Goal: Transaction & Acquisition: Purchase product/service

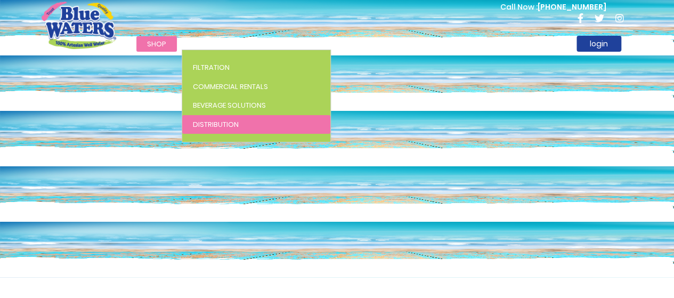
click at [212, 127] on span "Distribution" at bounding box center [216, 124] width 46 height 10
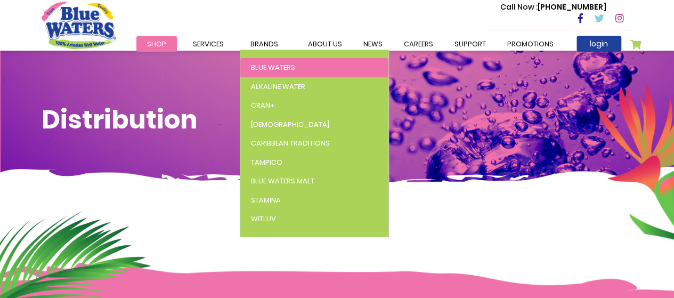
click at [265, 67] on span "Blue Waters" at bounding box center [273, 67] width 44 height 10
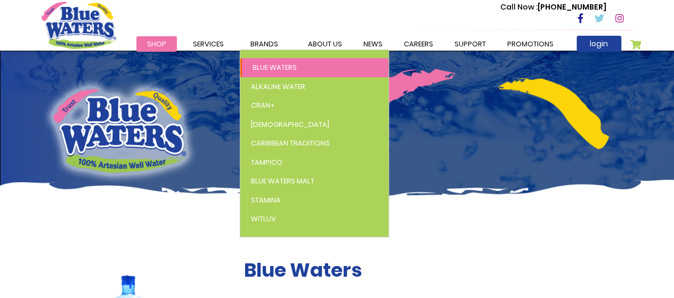
click at [272, 65] on span "Blue Waters" at bounding box center [275, 67] width 44 height 10
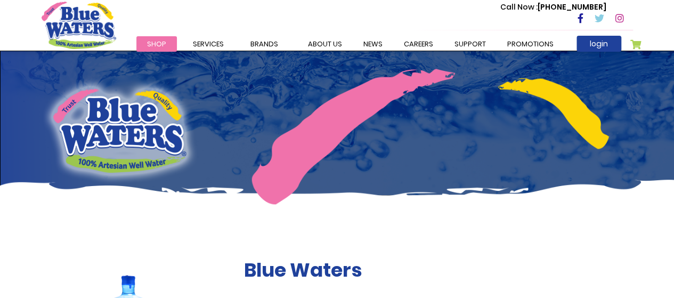
click at [148, 42] on span "Shop" at bounding box center [156, 44] width 19 height 10
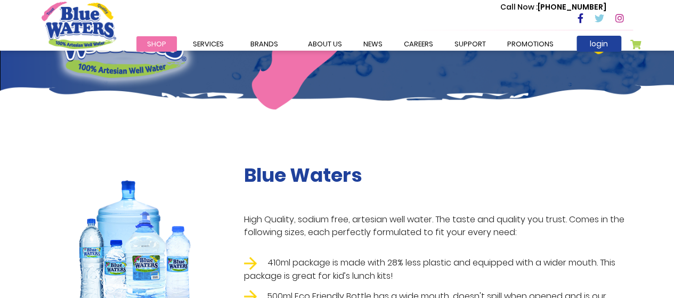
scroll to position [160, 0]
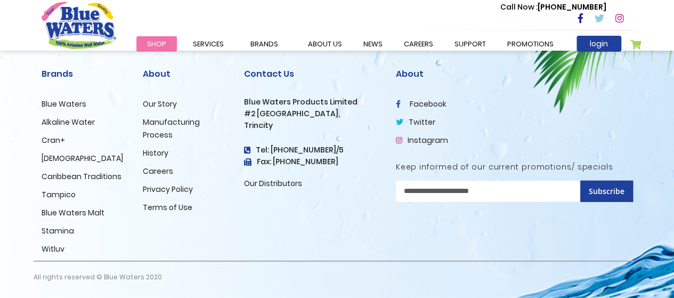
scroll to position [1170, 0]
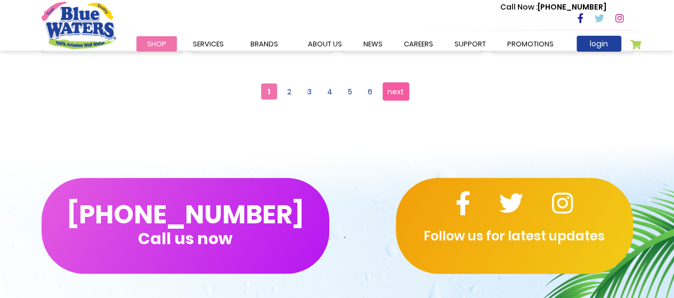
click at [401, 96] on span "next" at bounding box center [396, 92] width 17 height 16
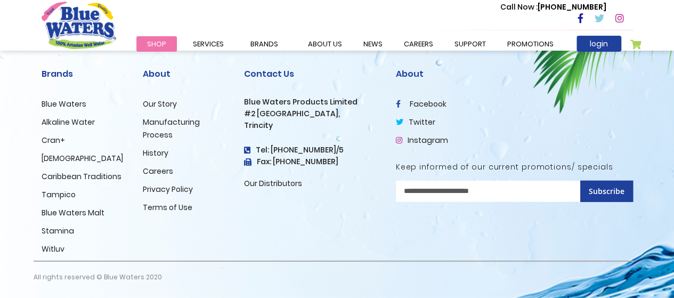
scroll to position [1116, 0]
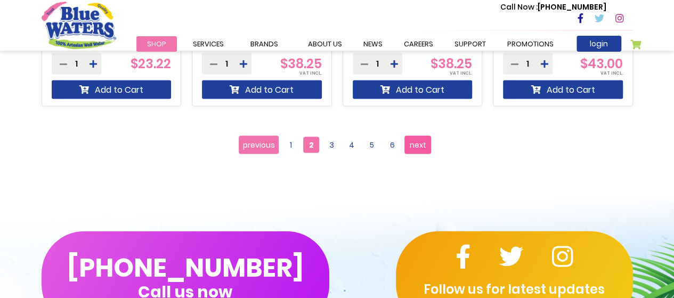
click at [410, 144] on span "next" at bounding box center [418, 145] width 17 height 16
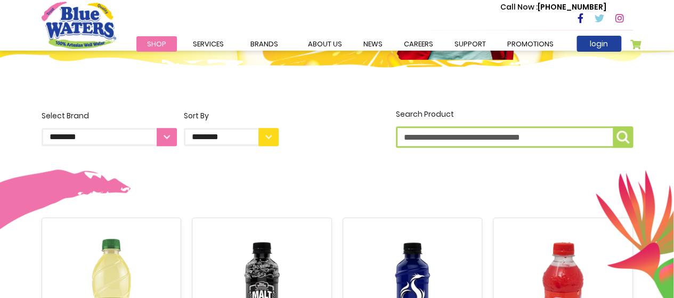
scroll to position [213, 0]
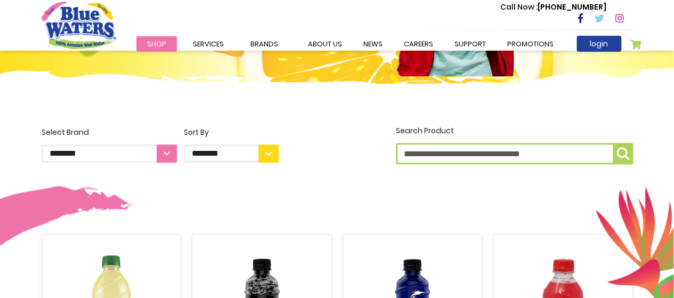
click at [165, 152] on select "**********" at bounding box center [109, 153] width 135 height 18
select select "**********"
click at [42, 144] on select "**********" at bounding box center [109, 153] width 135 height 18
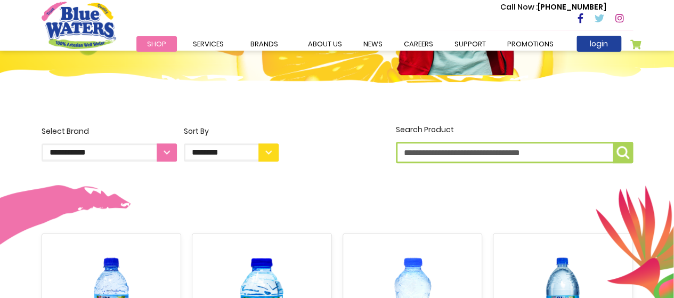
scroll to position [214, 0]
click at [267, 150] on select "**********" at bounding box center [231, 152] width 95 height 18
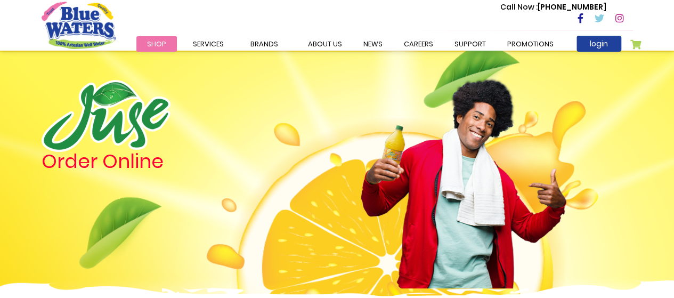
scroll to position [0, 0]
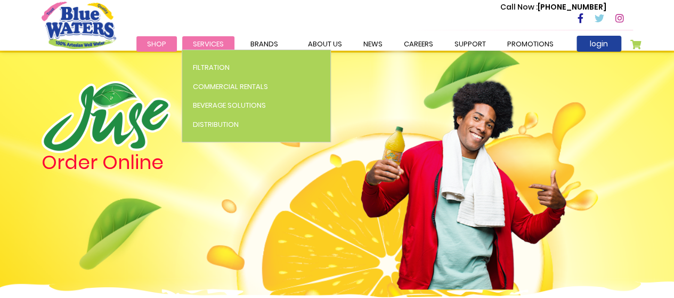
click at [211, 43] on span "Services" at bounding box center [208, 44] width 31 height 10
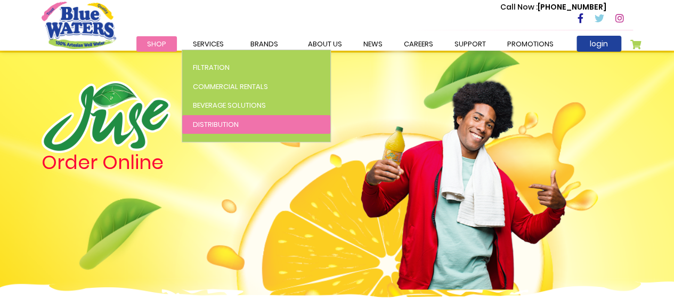
click at [208, 124] on span "Distribution" at bounding box center [216, 124] width 46 height 10
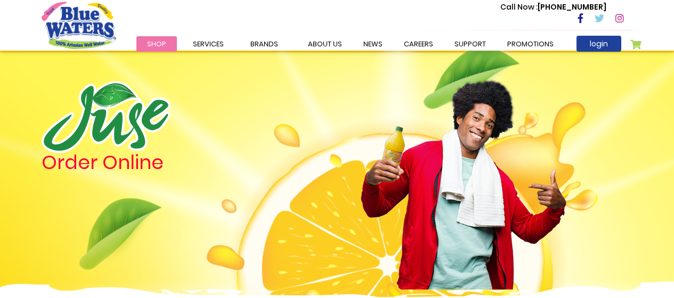
select select "**********"
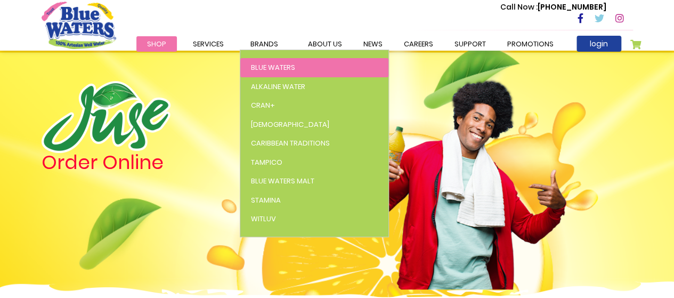
click at [255, 66] on span "Blue Waters" at bounding box center [273, 67] width 44 height 10
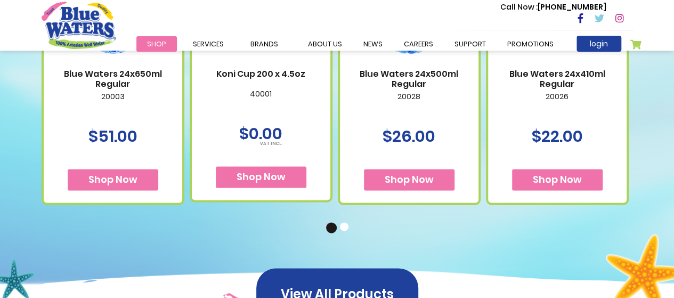
scroll to position [853, 0]
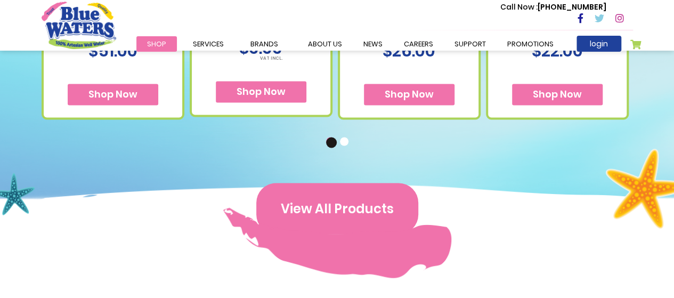
click at [350, 217] on button "View All Products" at bounding box center [337, 208] width 162 height 51
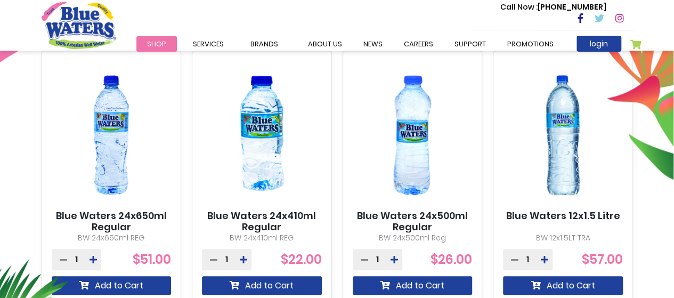
scroll to position [694, 0]
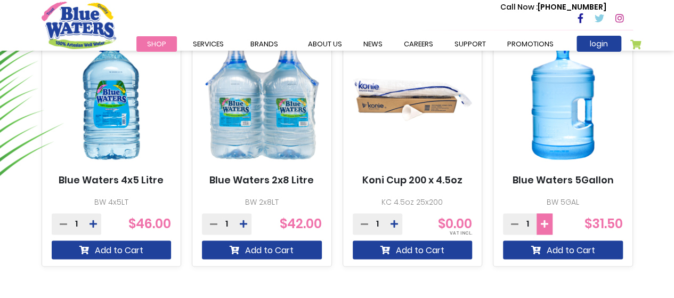
click at [547, 224] on icon at bounding box center [544, 224] width 7 height 9
click at [547, 223] on icon at bounding box center [544, 224] width 7 height 9
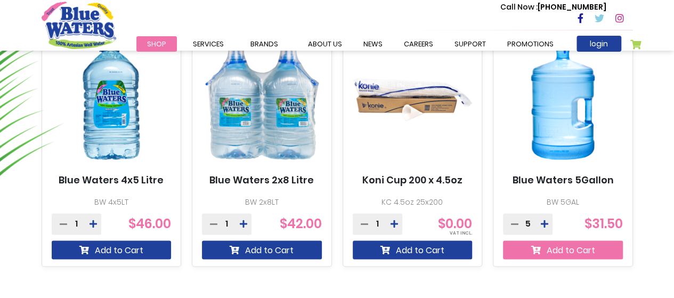
click at [562, 248] on button "Add to Cart" at bounding box center [563, 249] width 120 height 19
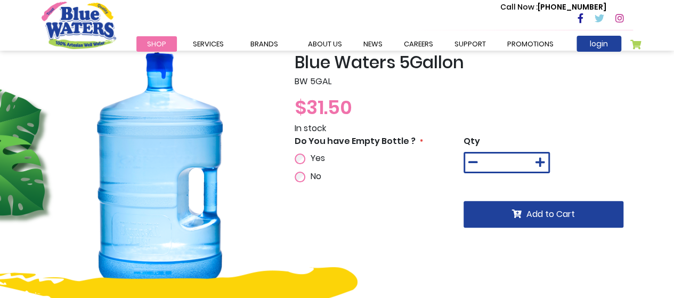
scroll to position [107, 0]
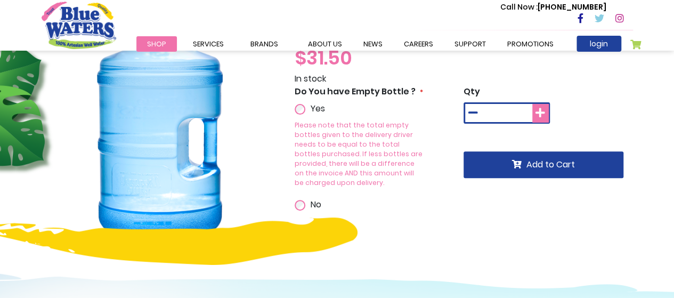
click at [540, 110] on icon at bounding box center [541, 113] width 10 height 11
type input "*"
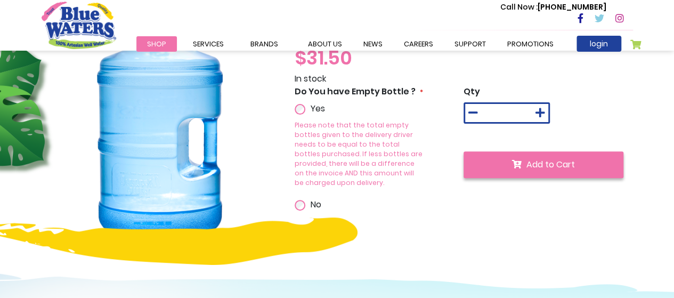
click at [569, 166] on span "Add to Cart" at bounding box center [551, 164] width 49 height 12
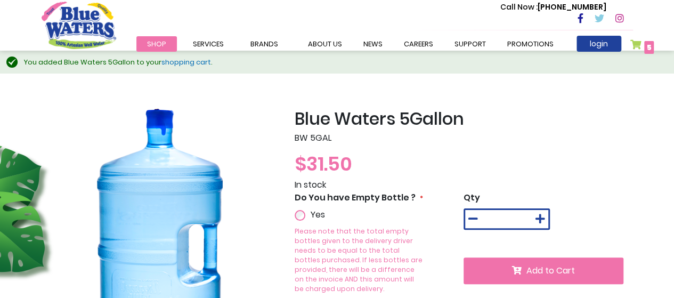
scroll to position [28, 0]
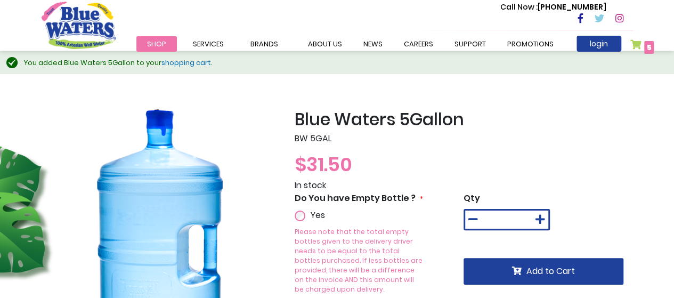
click at [648, 43] on span "5" at bounding box center [649, 47] width 5 height 11
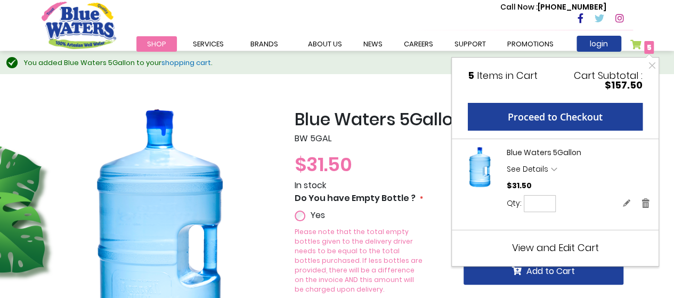
click at [576, 248] on span "View and Edit Cart" at bounding box center [555, 247] width 87 height 13
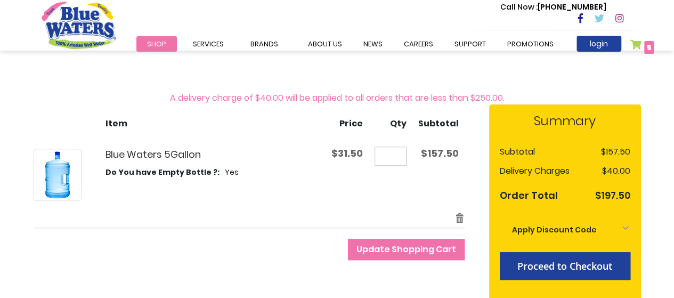
scroll to position [107, 0]
